Goal: Task Accomplishment & Management: Complete application form

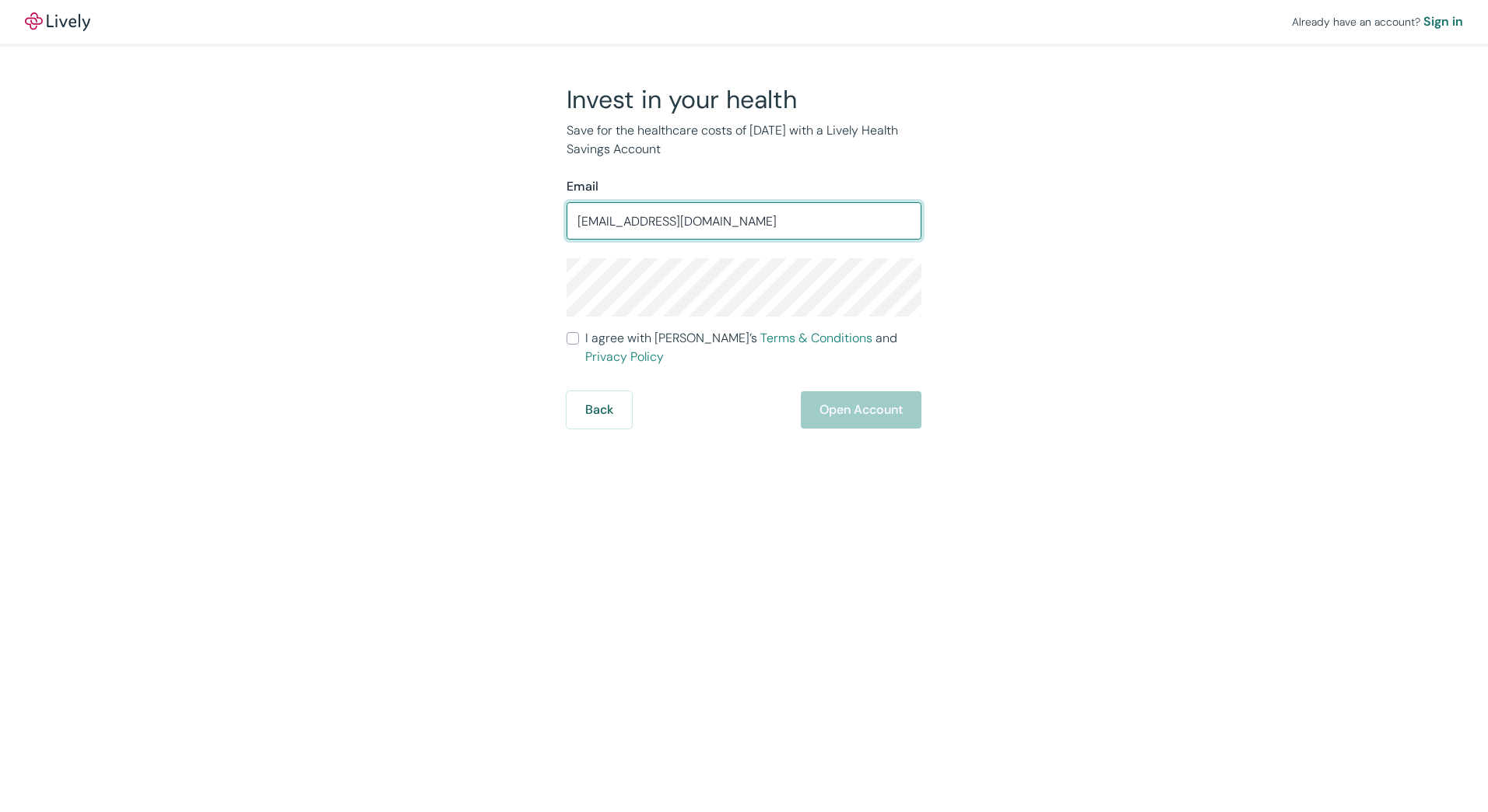
type input "[EMAIL_ADDRESS][DOMAIN_NAME]"
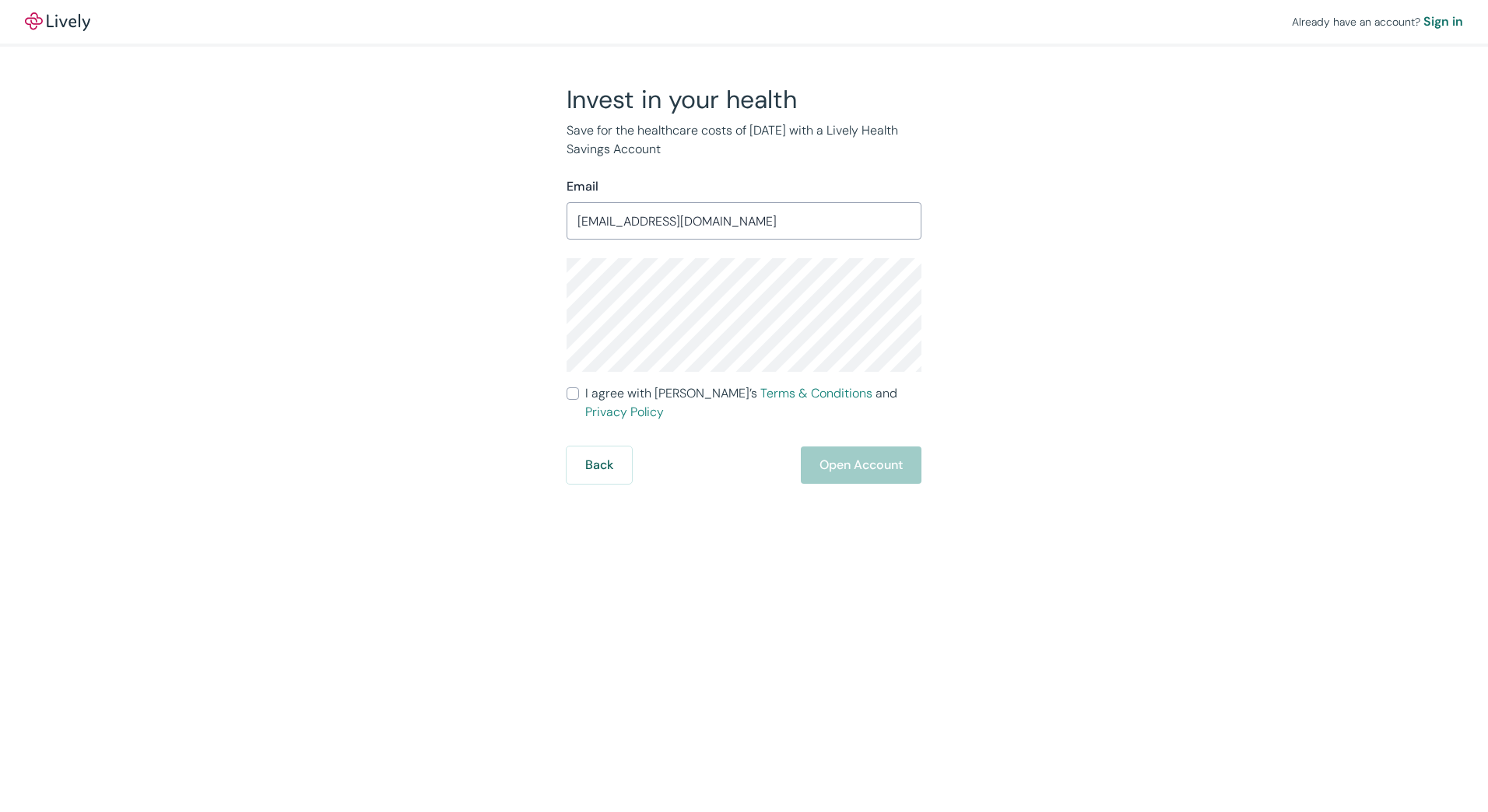
click at [627, 394] on span "I agree with Lively’s Terms & Conditions and Privacy Policy" at bounding box center [753, 403] width 336 height 37
click at [579, 394] on input "I agree with Lively’s Terms & Conditions and Privacy Policy" at bounding box center [572, 393] width 12 height 12
checkbox input "true"
click at [838, 447] on button "Open Account" at bounding box center [861, 465] width 121 height 37
